Goal: Find specific page/section: Find specific page/section

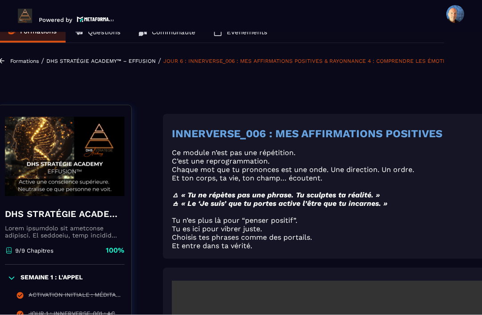
scroll to position [22, 0]
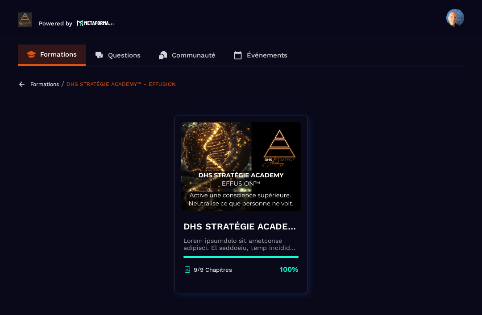
click at [272, 51] on p "Événements" at bounding box center [267, 55] width 41 height 8
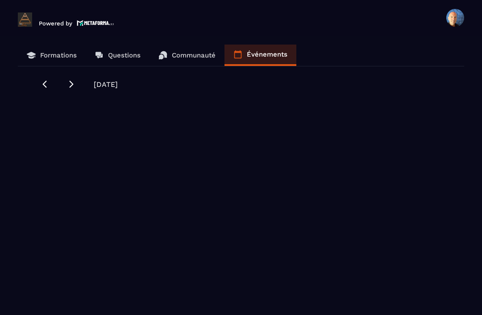
click at [278, 50] on p "Événements" at bounding box center [267, 54] width 41 height 8
click at [276, 50] on p "Événements" at bounding box center [267, 54] width 41 height 8
click at [118, 80] on span "September 2025" at bounding box center [106, 84] width 24 height 8
click at [263, 50] on p "Événements" at bounding box center [267, 54] width 41 height 8
